Goal: Browse casually: Explore the website without a specific task or goal

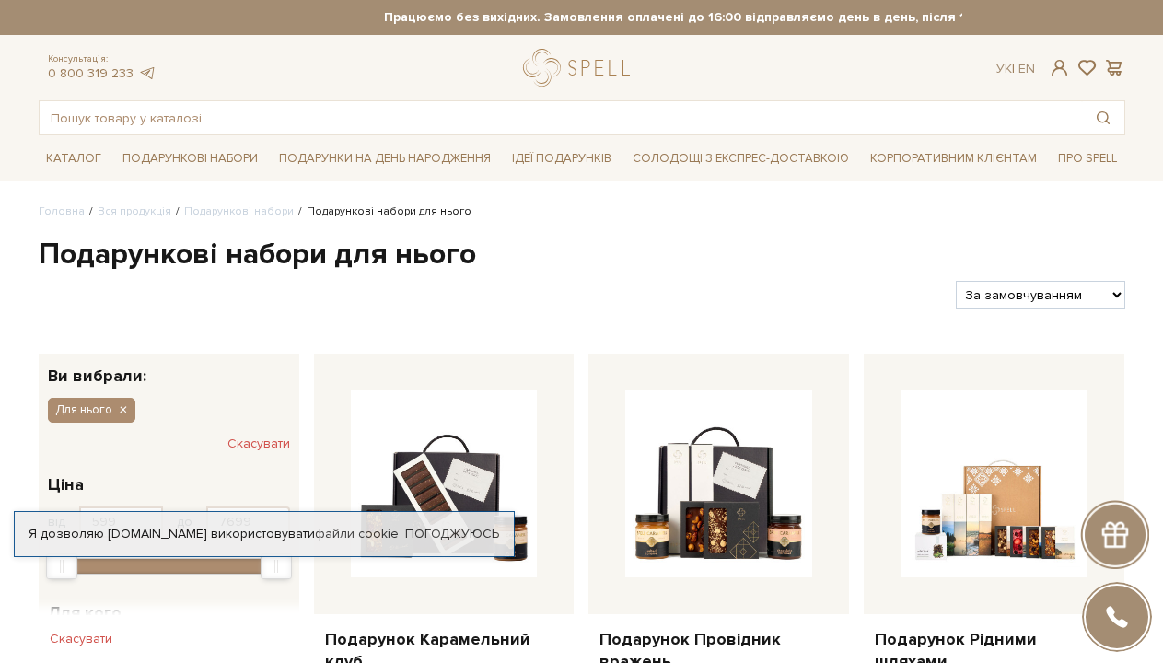
scroll to position [1937, 0]
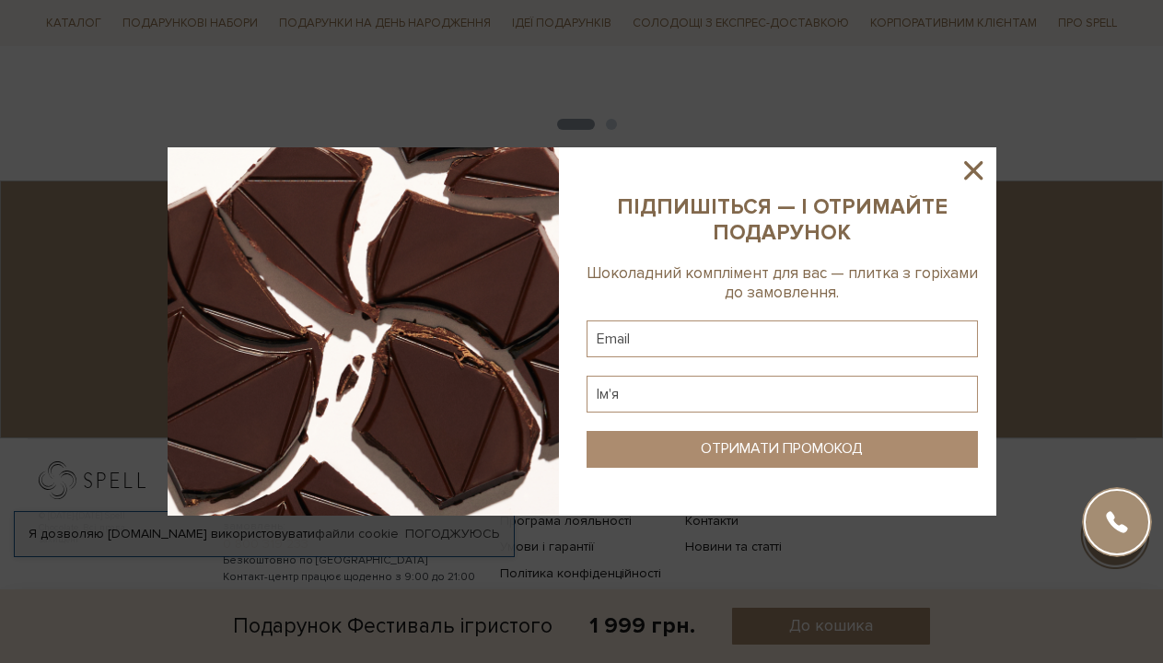
scroll to position [2129, 0]
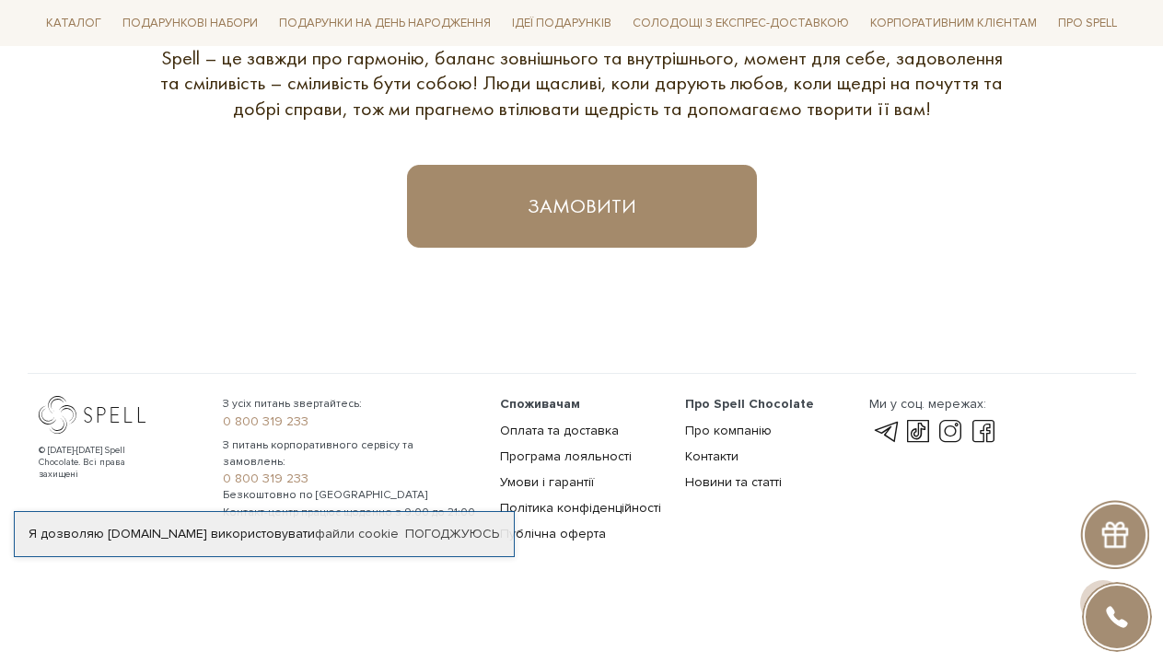
scroll to position [1125, 0]
